Goal: Register for event/course

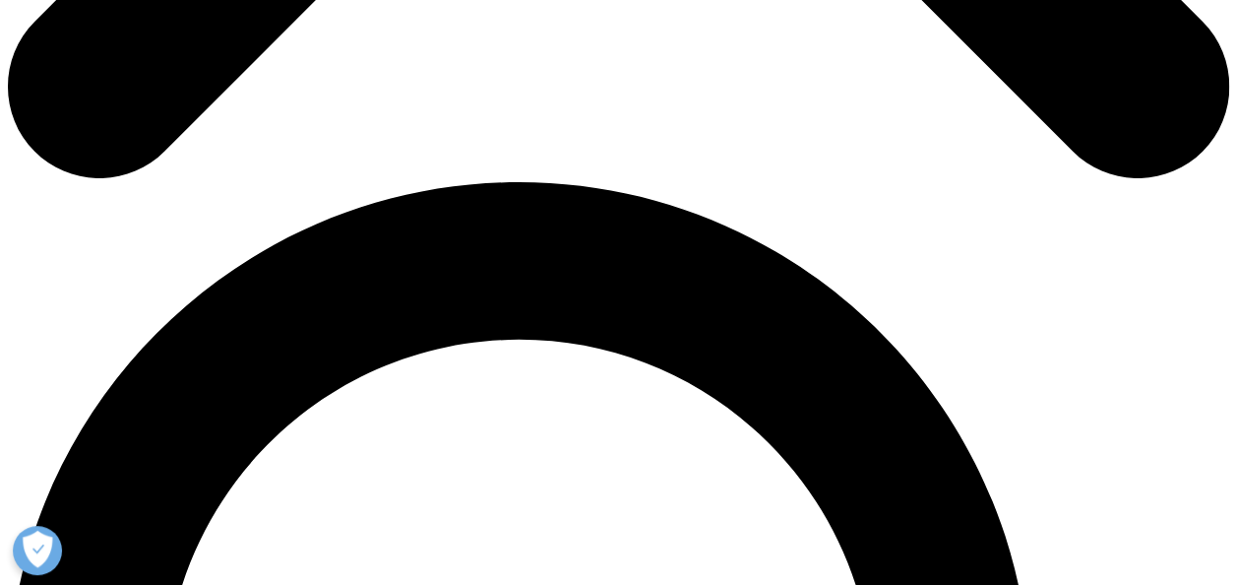
scroll to position [1181, 0]
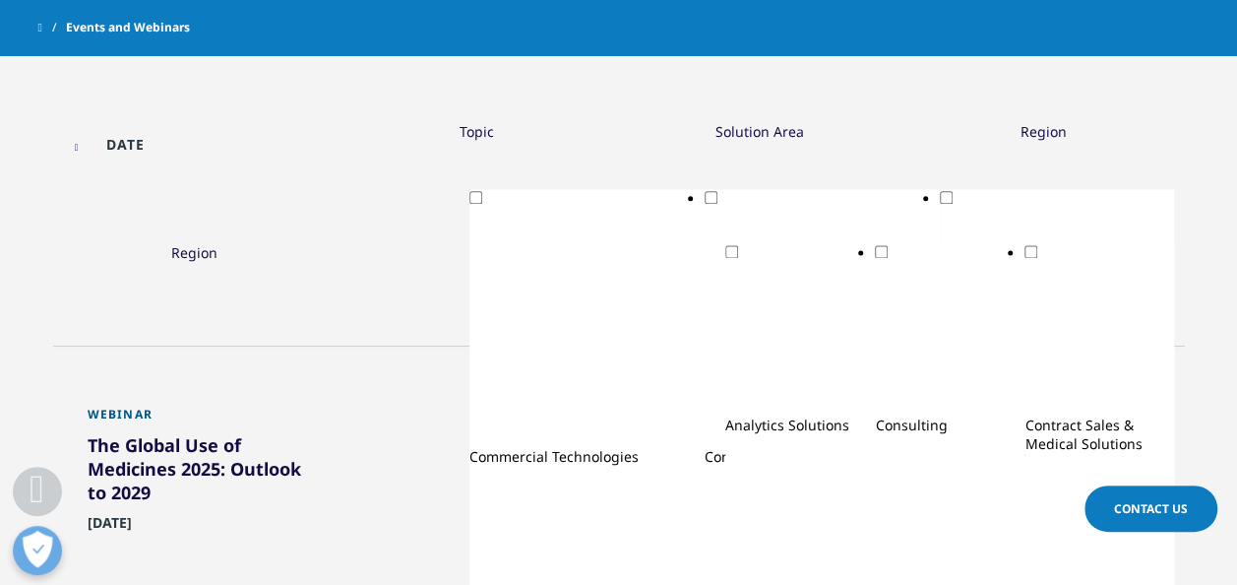
click at [182, 433] on div "The Global Use of Medicines 2025: Outlook to 2029" at bounding box center [195, 472] width 215 height 79
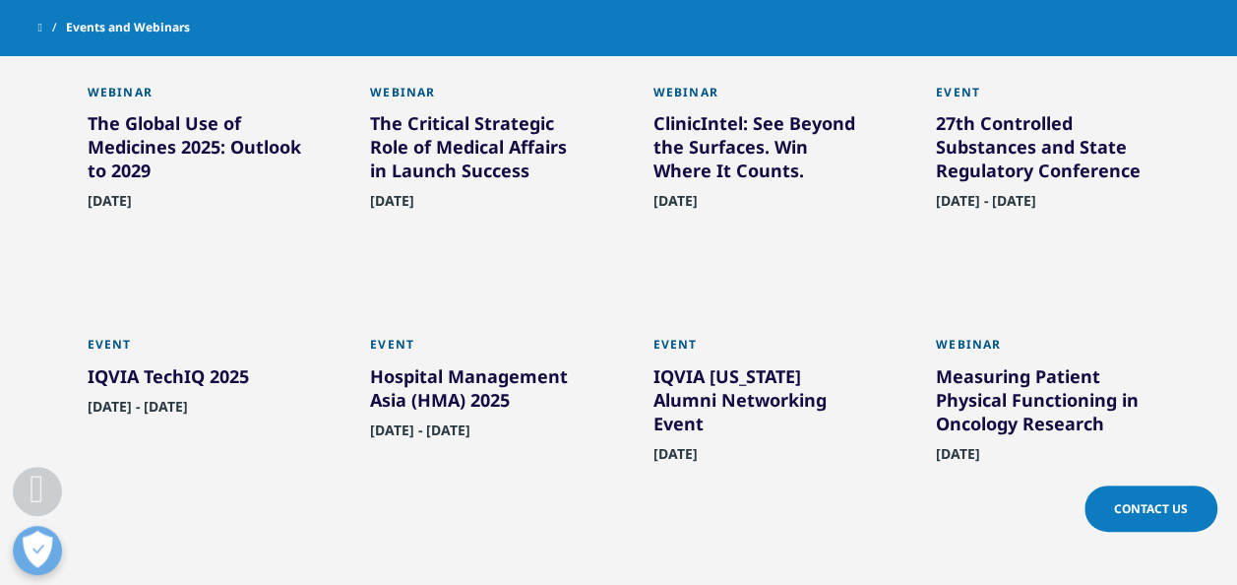
click at [132, 199] on span "[DATE]" at bounding box center [110, 206] width 44 height 31
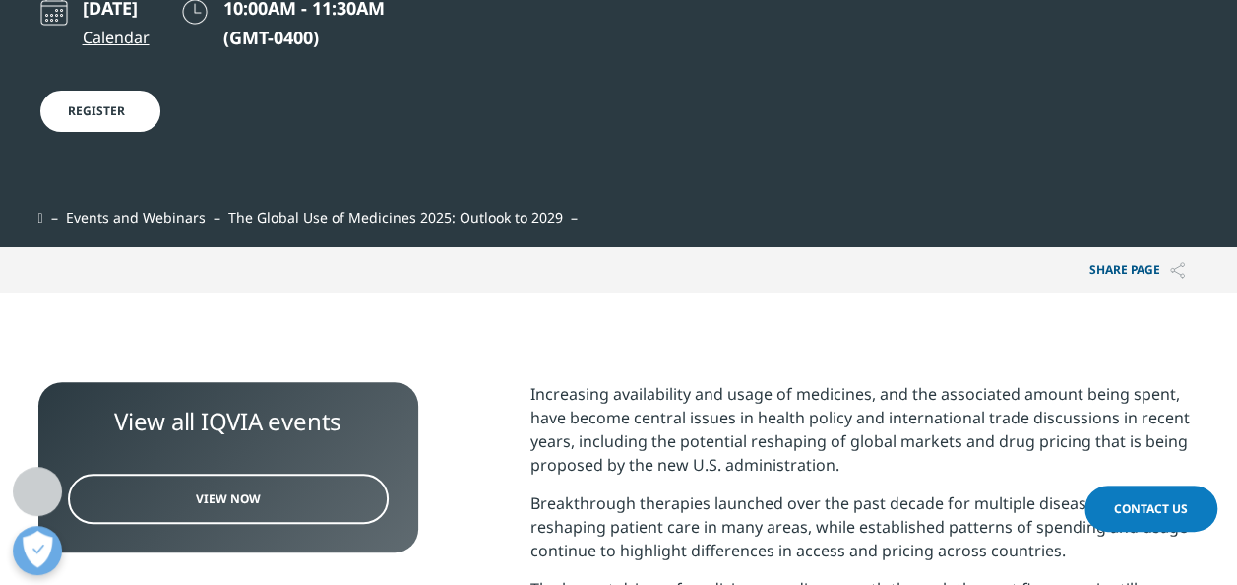
scroll to position [492, 0]
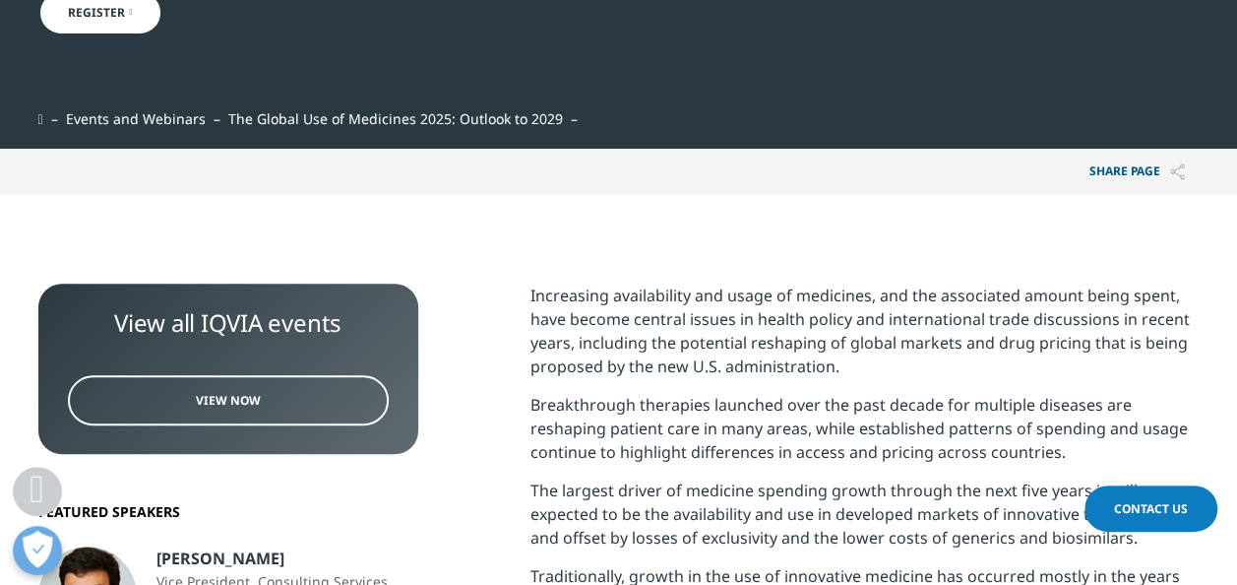
click at [211, 392] on span "View Now" at bounding box center [228, 400] width 65 height 17
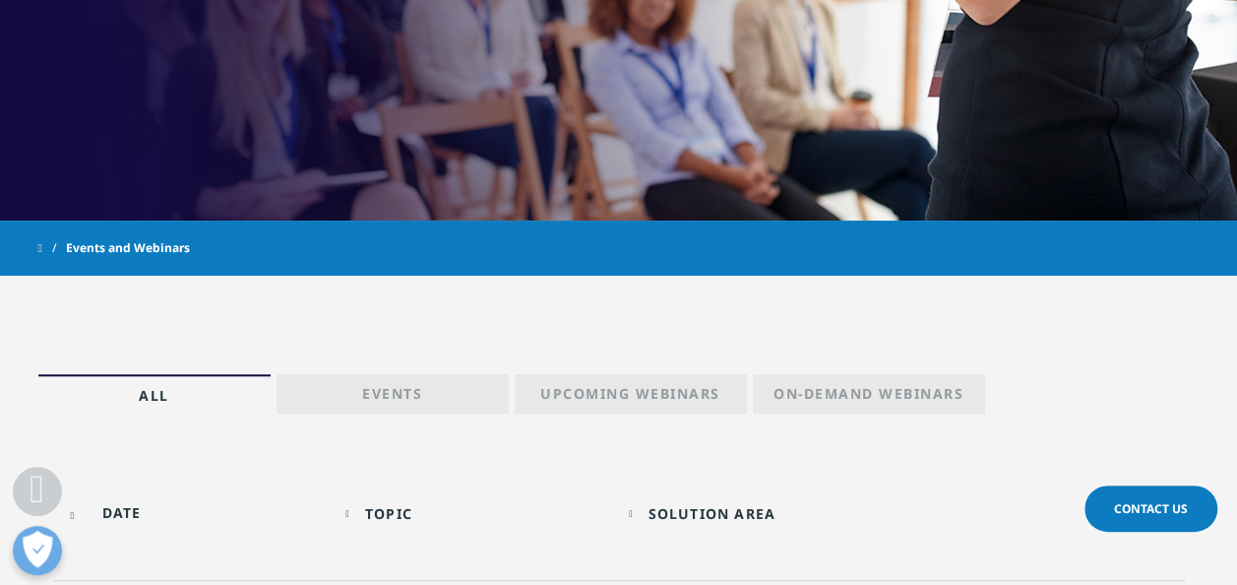
scroll to position [886, 0]
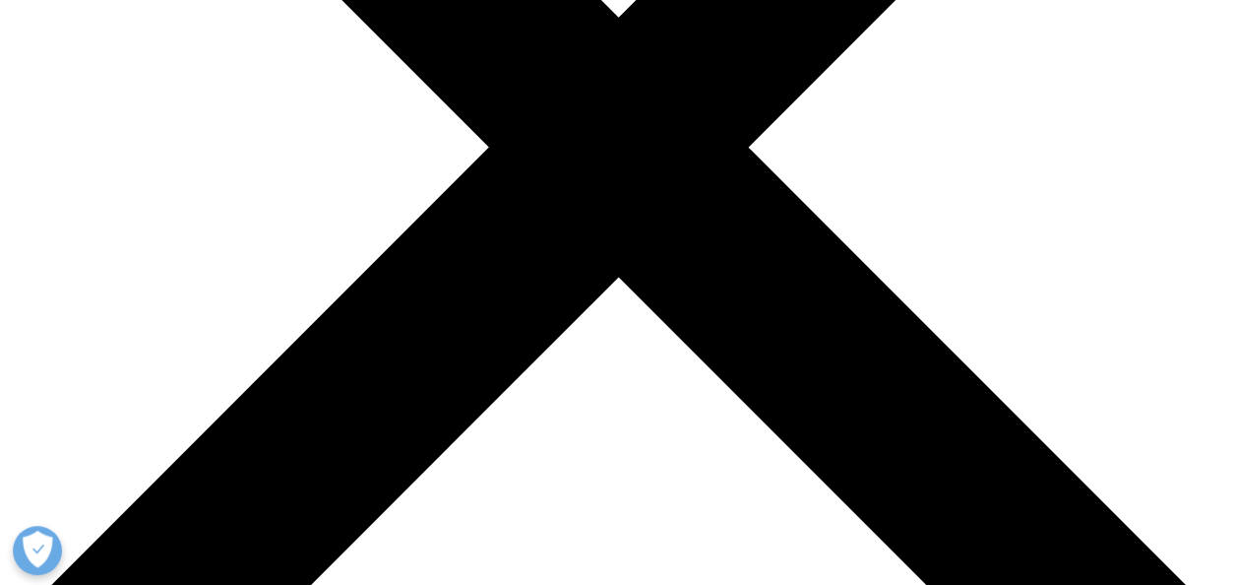
scroll to position [1335, 1162]
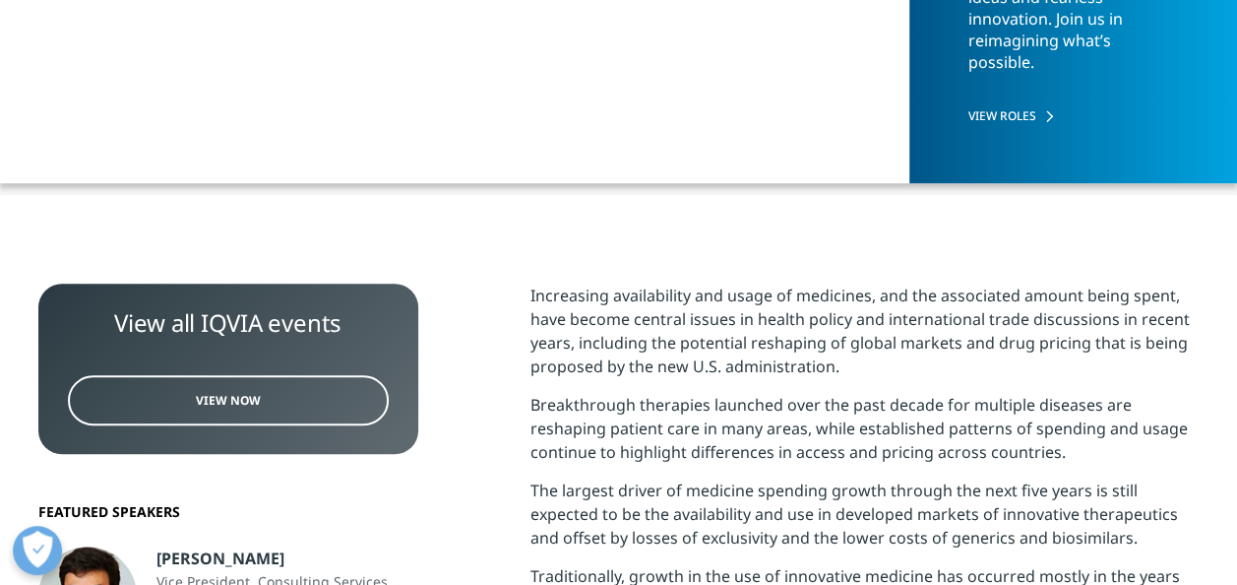
click at [317, 398] on link "View Now" at bounding box center [228, 400] width 321 height 50
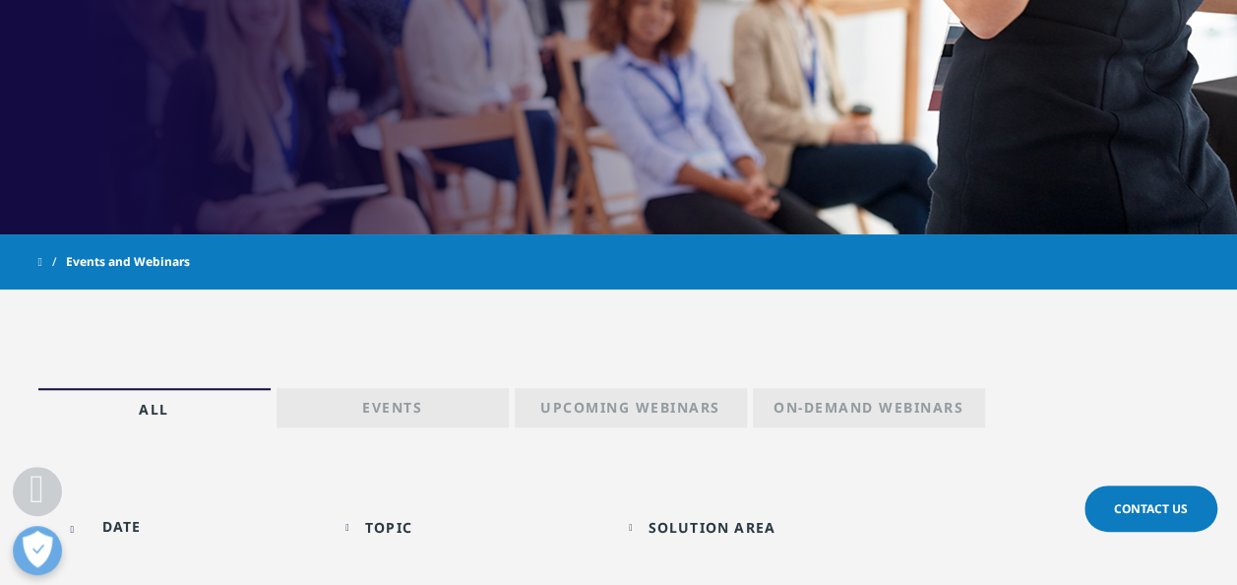
scroll to position [886, 0]
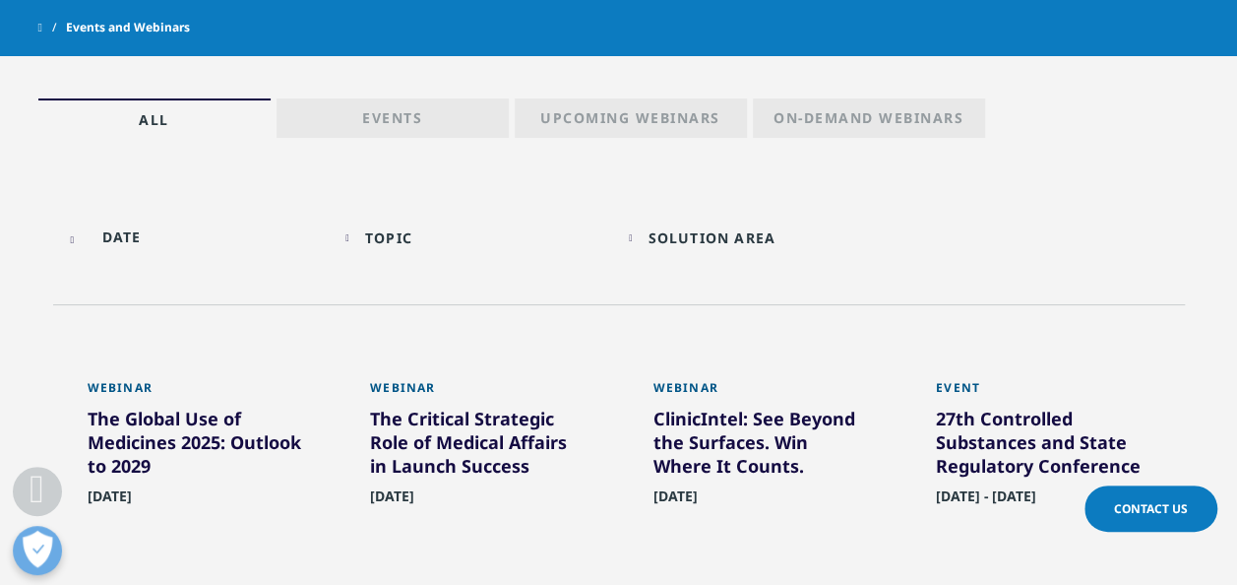
click at [455, 420] on div "The Critical Strategic Role of Medical Affairs in Launch Success" at bounding box center [477, 446] width 215 height 79
click at [769, 425] on div "ClinicIntel: See Beyond the Surfaces. Win Where It Counts." at bounding box center [761, 446] width 215 height 79
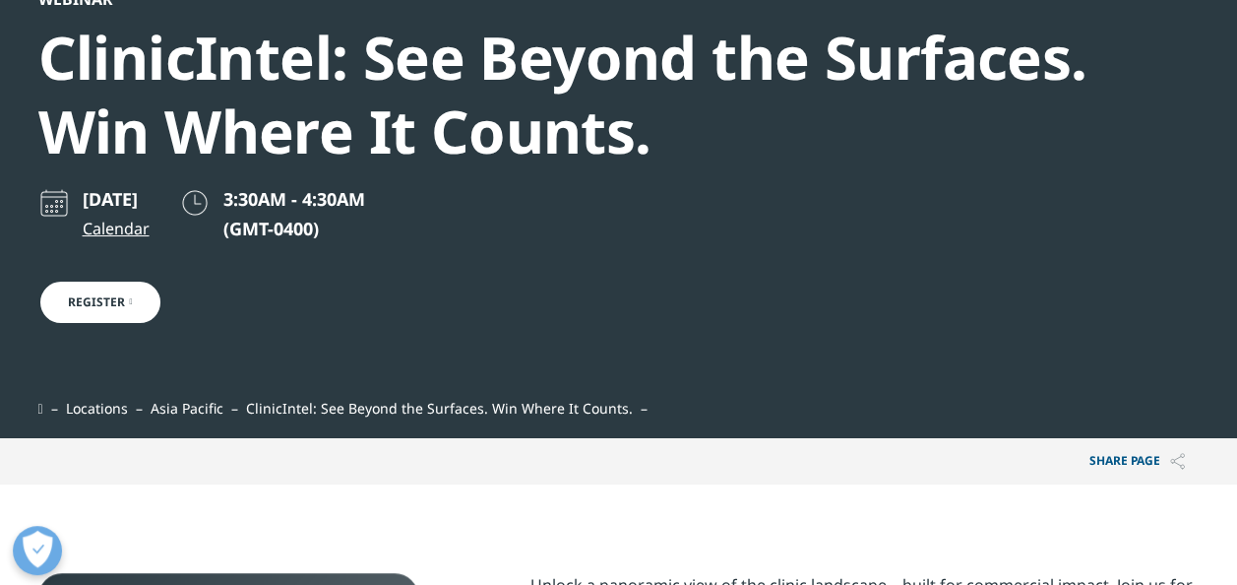
scroll to position [197, 0]
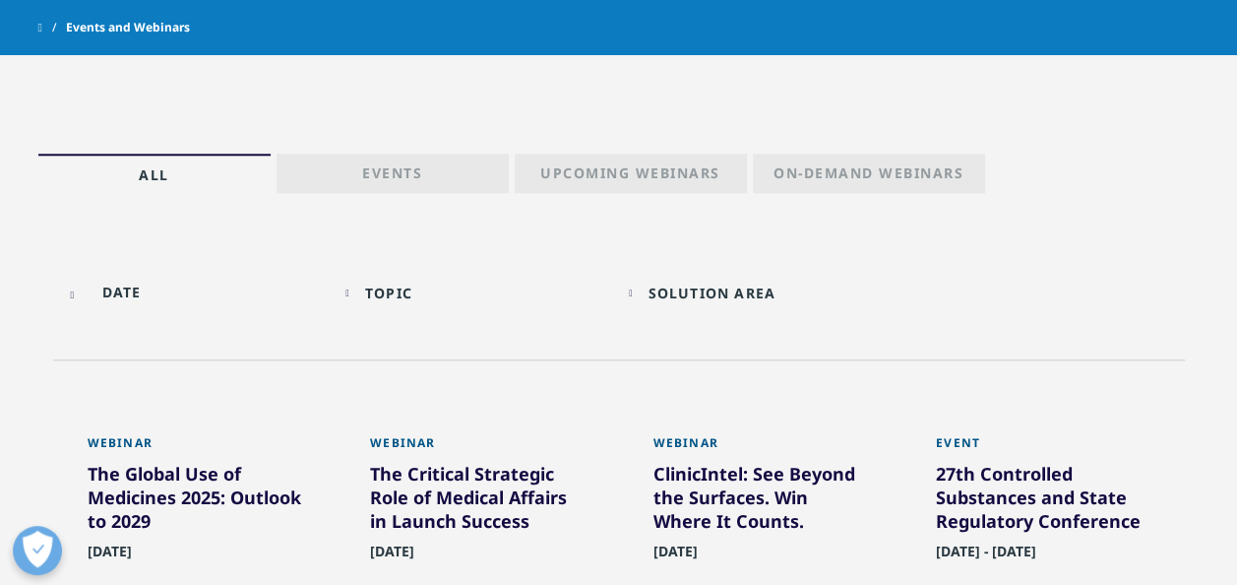
click at [440, 520] on div "The Critical Strategic Role of Medical Affairs in Launch Success" at bounding box center [477, 501] width 215 height 79
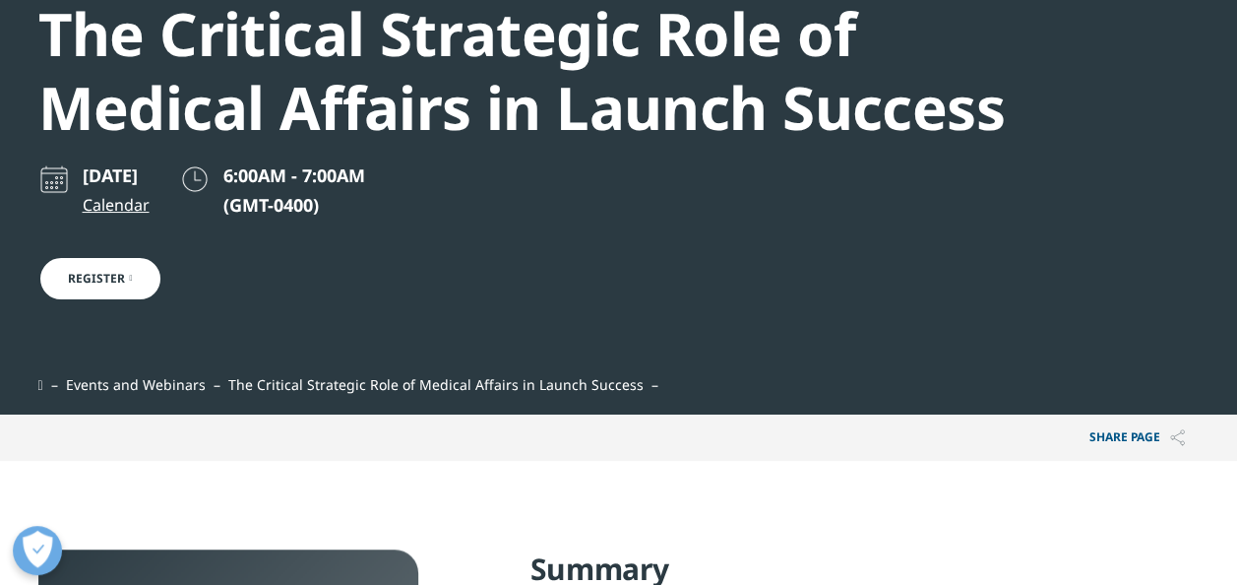
scroll to position [197, 0]
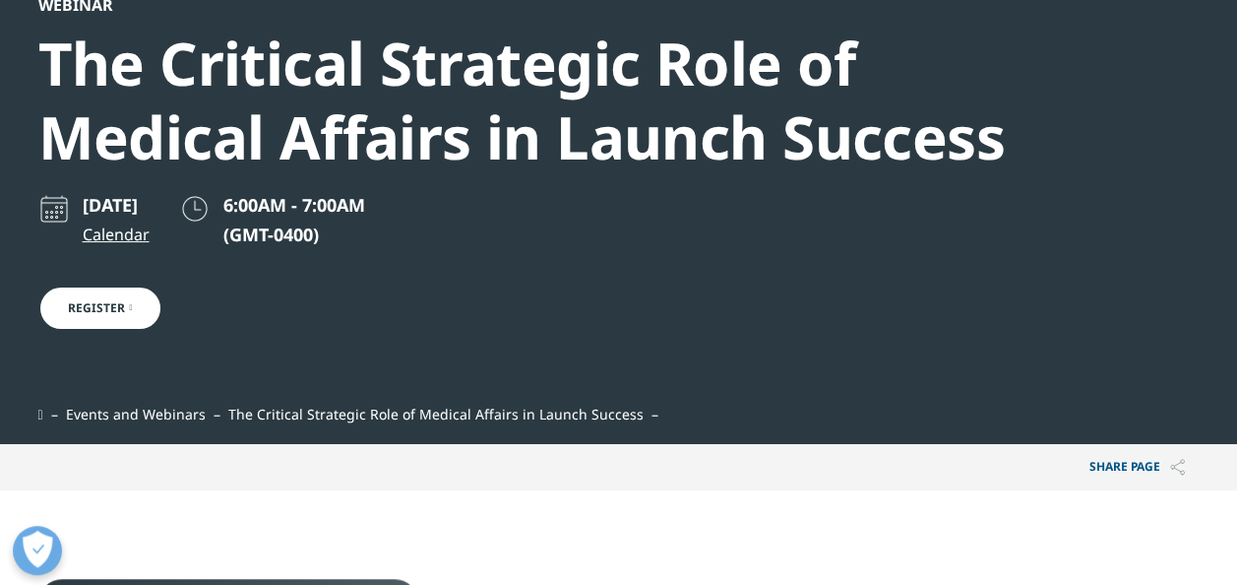
click at [142, 320] on link "Register" at bounding box center [100, 307] width 124 height 45
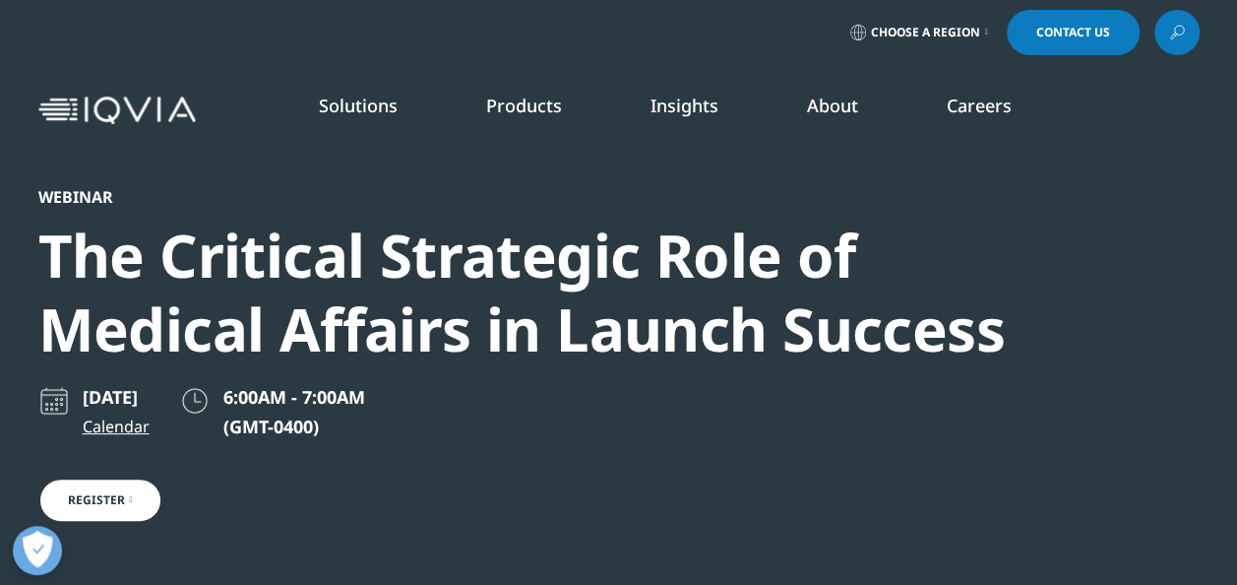
scroll to position [0, 0]
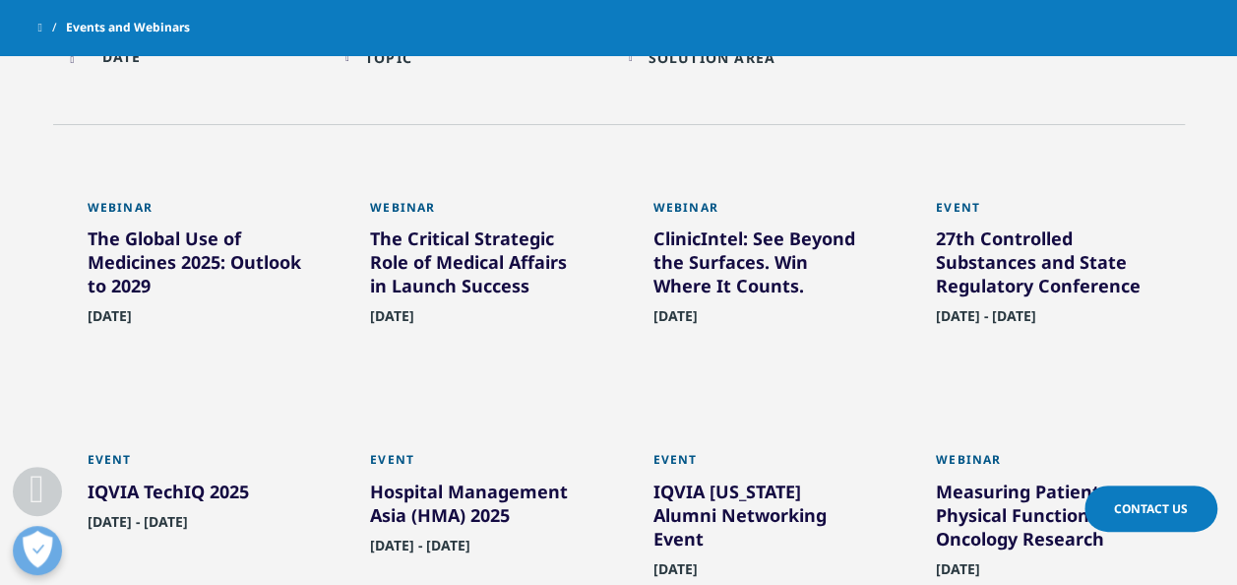
scroll to position [1181, 0]
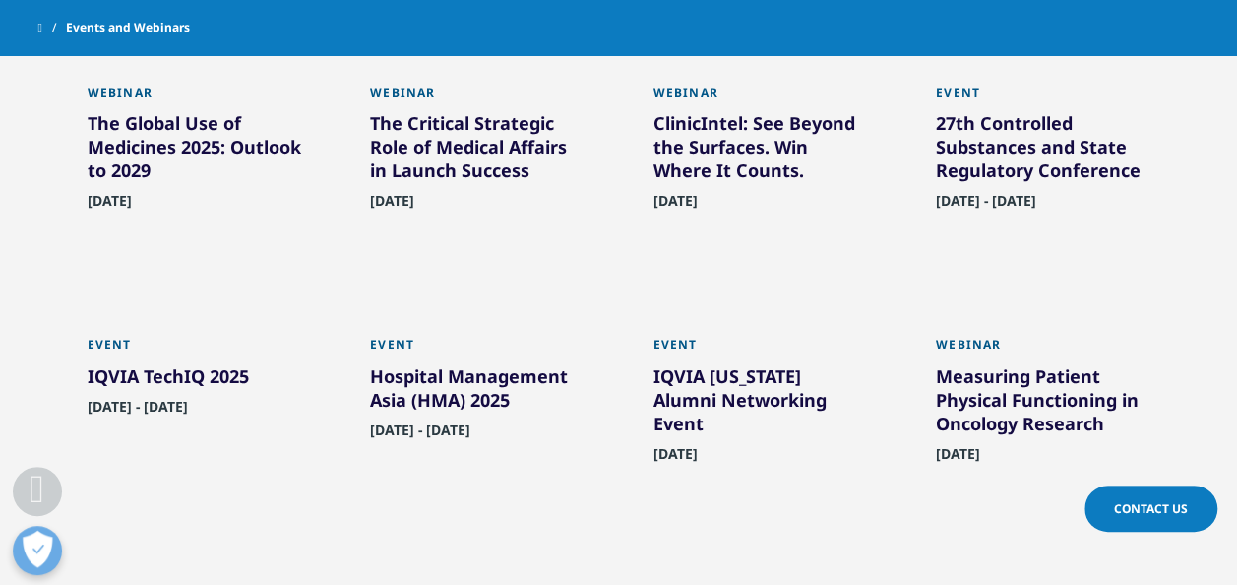
click at [217, 165] on div "The Global Use of Medicines 2025: Outlook to 2029" at bounding box center [195, 150] width 215 height 79
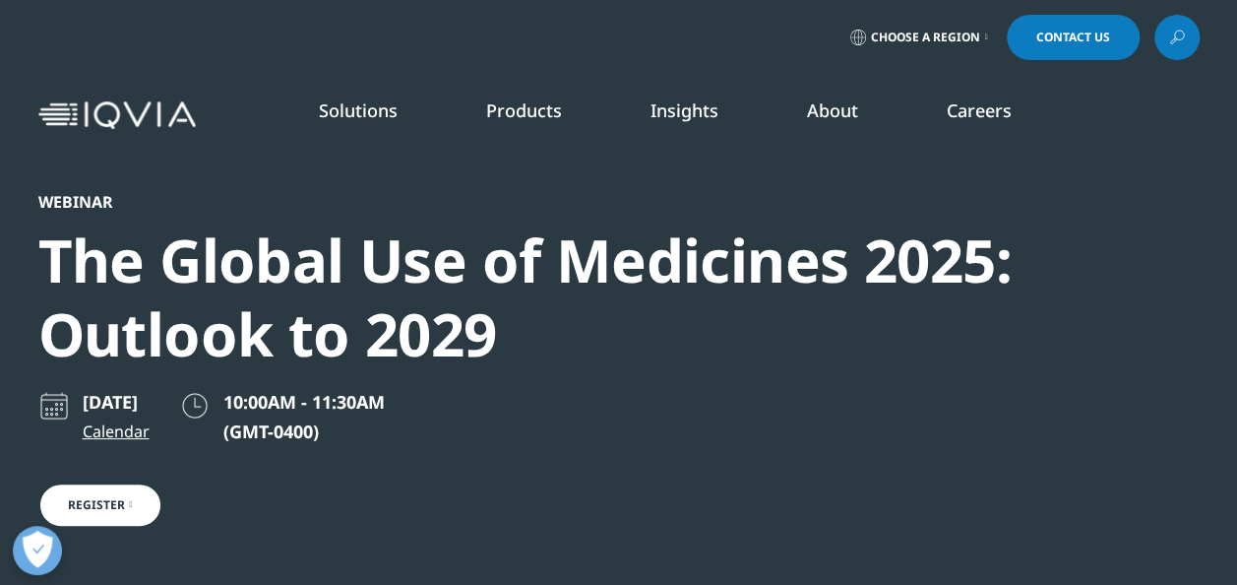
scroll to position [1335, 1162]
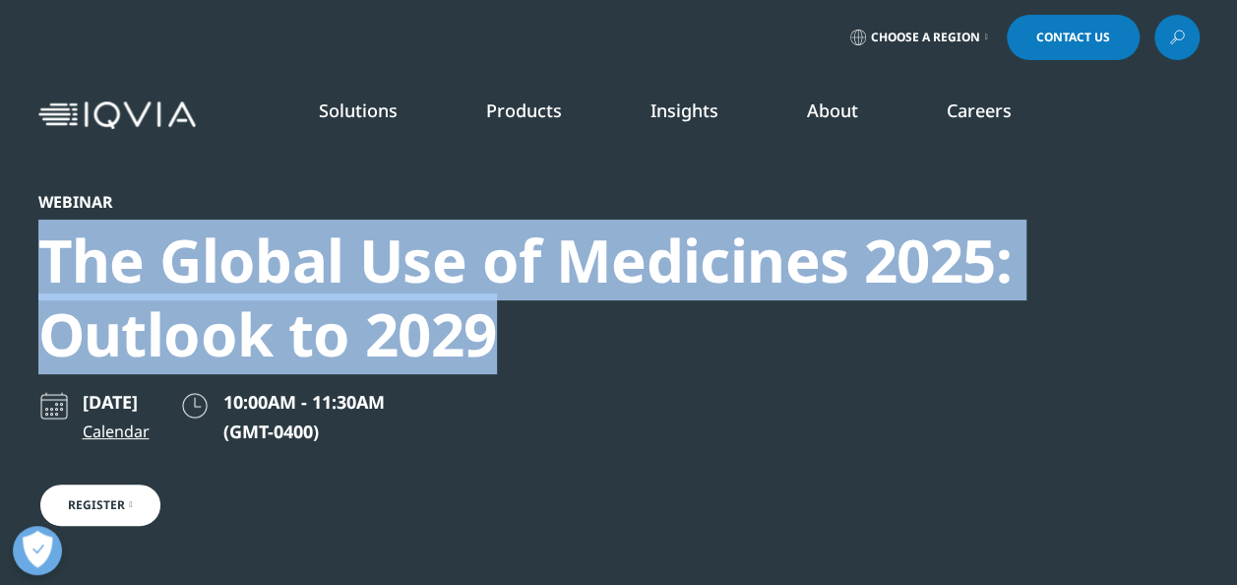
drag, startPoint x: 44, startPoint y: 237, endPoint x: 534, endPoint y: 343, distance: 500.5
click at [541, 343] on div "The Global Use of Medicines 2025: Outlook to 2029" at bounding box center [565, 297] width 1055 height 148
copy div "The Global Use of Medicines 2025: Outlook to 2029"
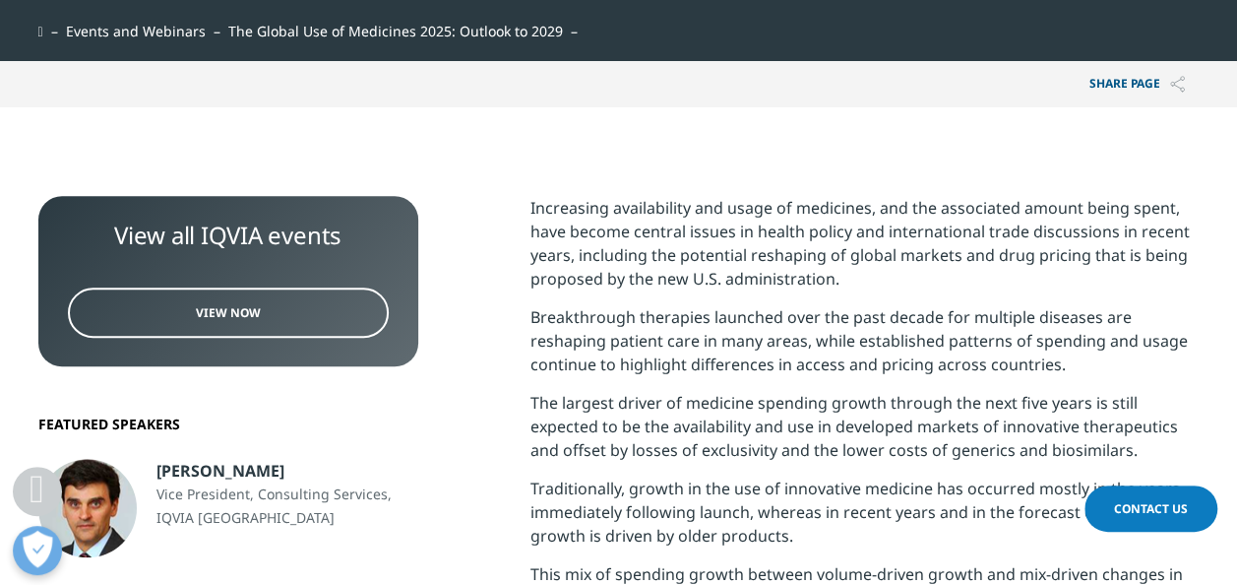
scroll to position [788, 0]
